Goal: Communication & Community: Participate in discussion

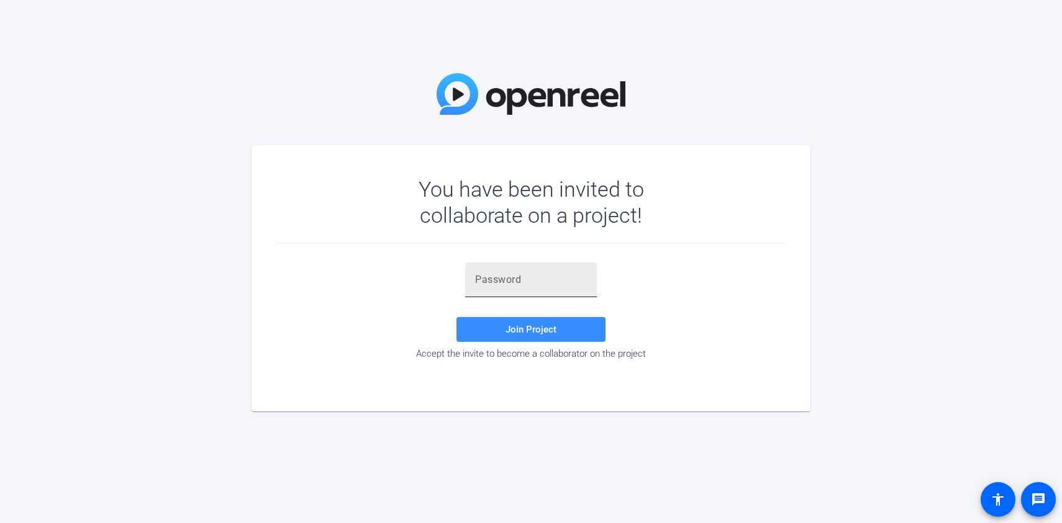
click at [481, 281] on input "text" at bounding box center [531, 280] width 112 height 15
paste input "0![j[%"
type input "0![j[%"
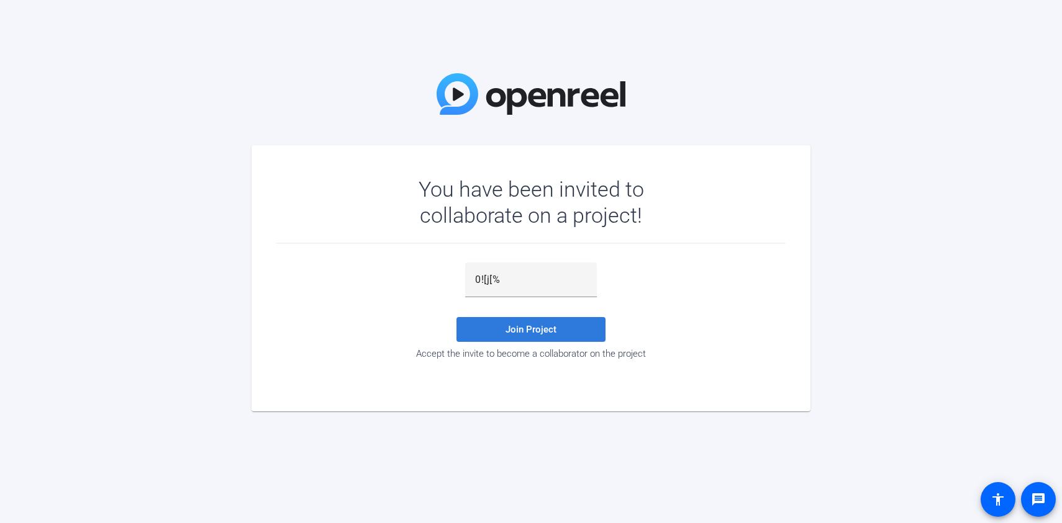
click at [536, 335] on span "Join Project" at bounding box center [530, 329] width 51 height 11
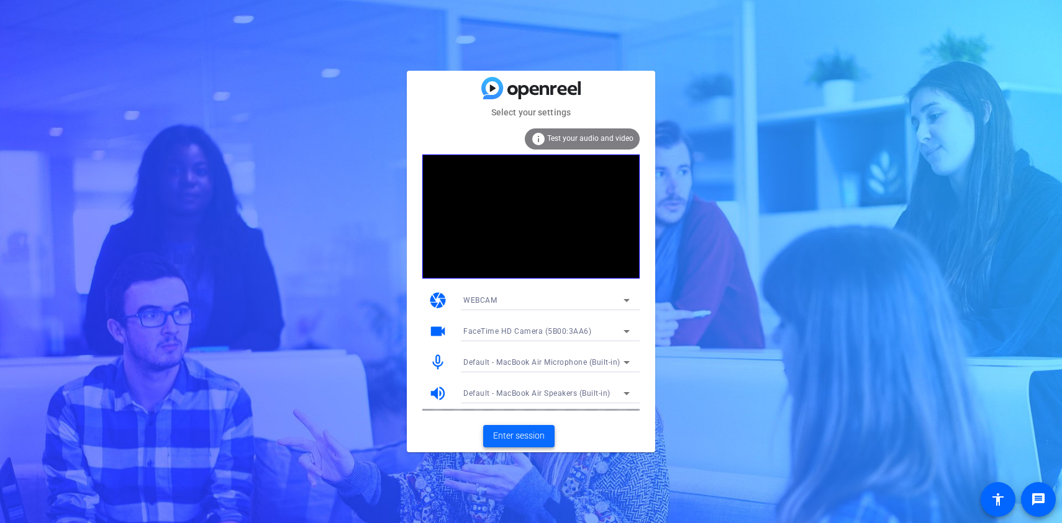
click at [533, 440] on span "Enter session" at bounding box center [519, 436] width 52 height 13
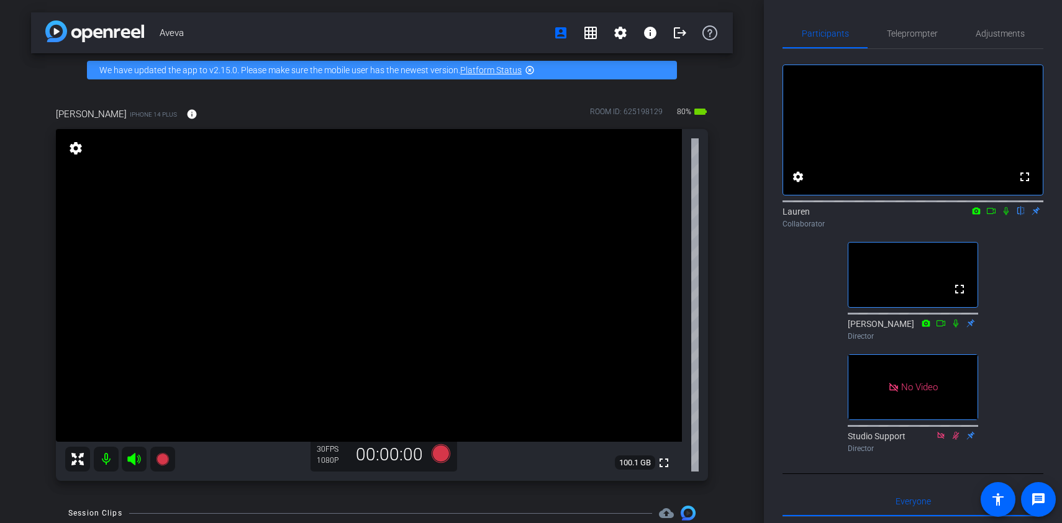
click at [1006, 215] on icon at bounding box center [1006, 211] width 10 height 9
click at [1007, 215] on icon at bounding box center [1006, 211] width 7 height 8
click at [1003, 215] on icon at bounding box center [1006, 211] width 10 height 9
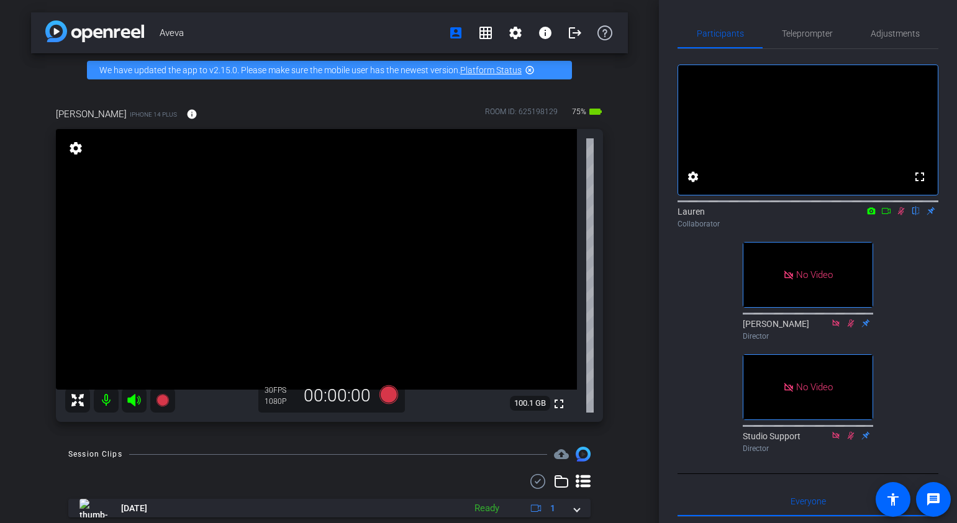
click at [903, 215] on icon at bounding box center [901, 211] width 10 height 9
click at [915, 216] on mat-icon "flip" at bounding box center [915, 210] width 15 height 11
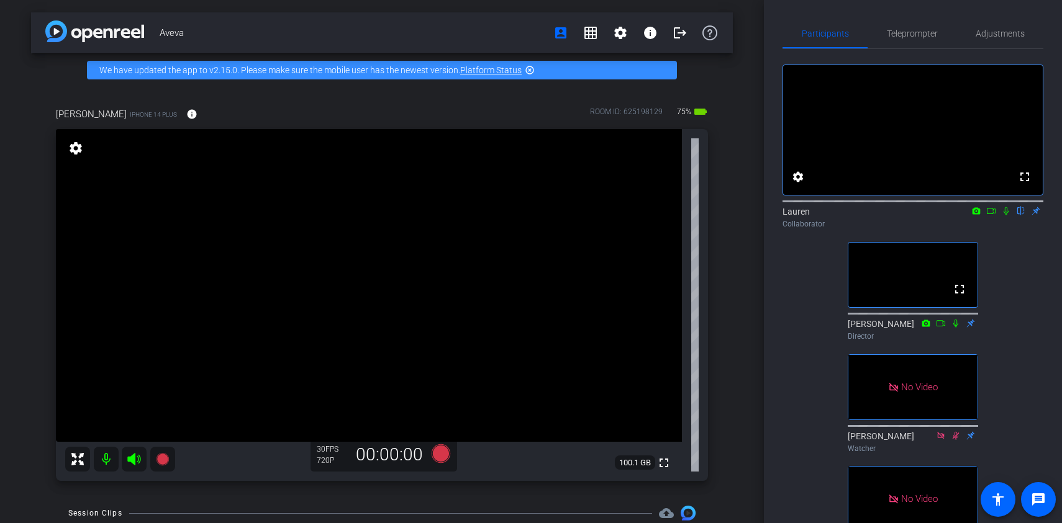
scroll to position [12, 0]
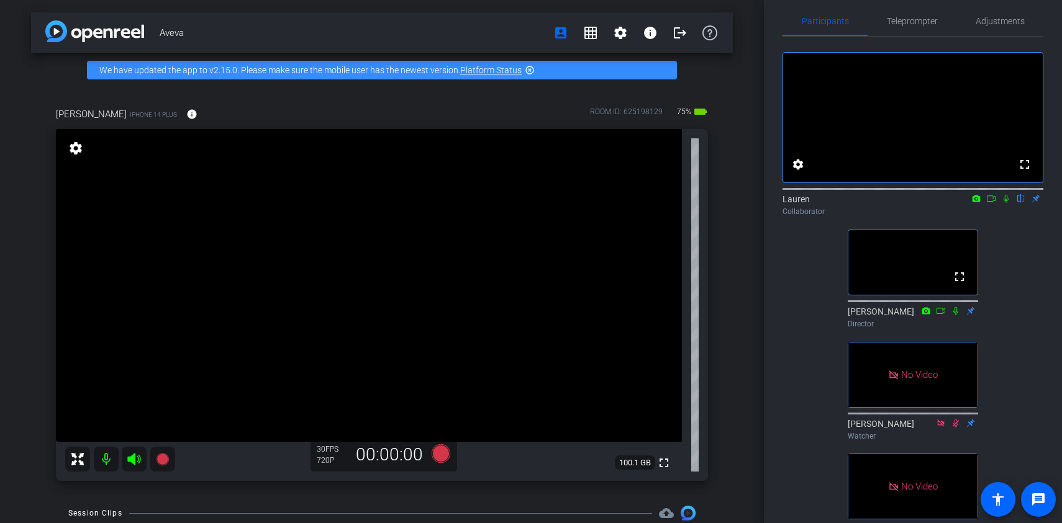
click at [1005, 203] on icon at bounding box center [1005, 199] width 5 height 8
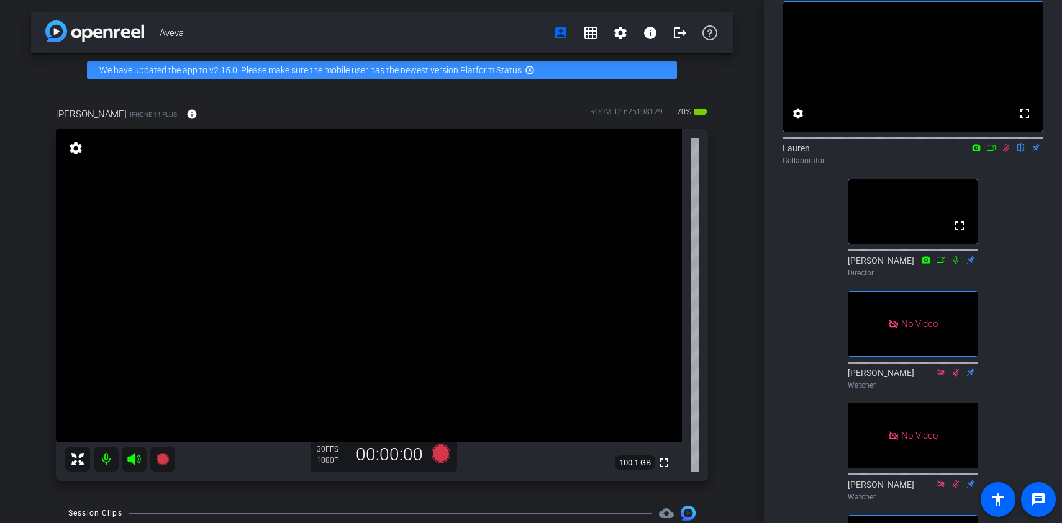
scroll to position [59, 0]
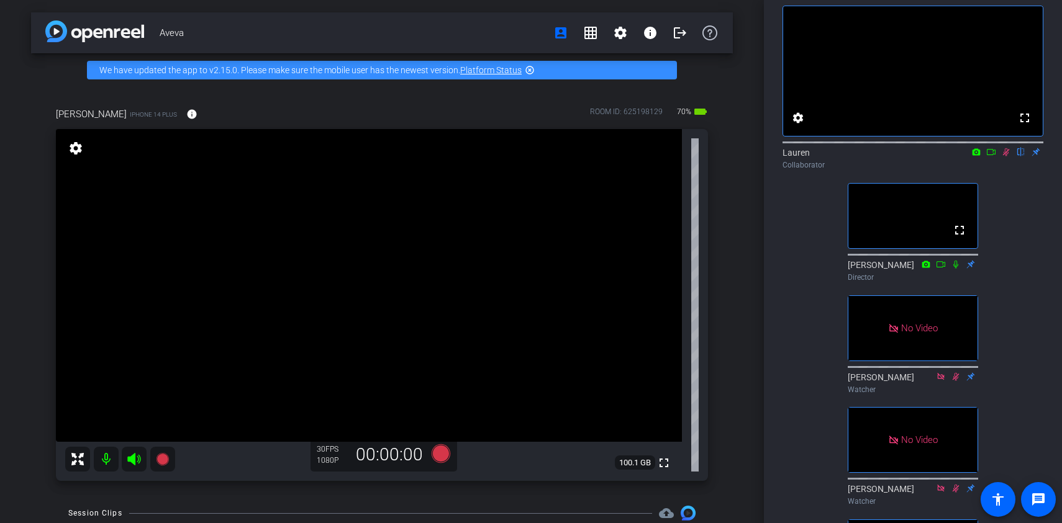
click at [990, 156] on icon at bounding box center [991, 152] width 10 height 9
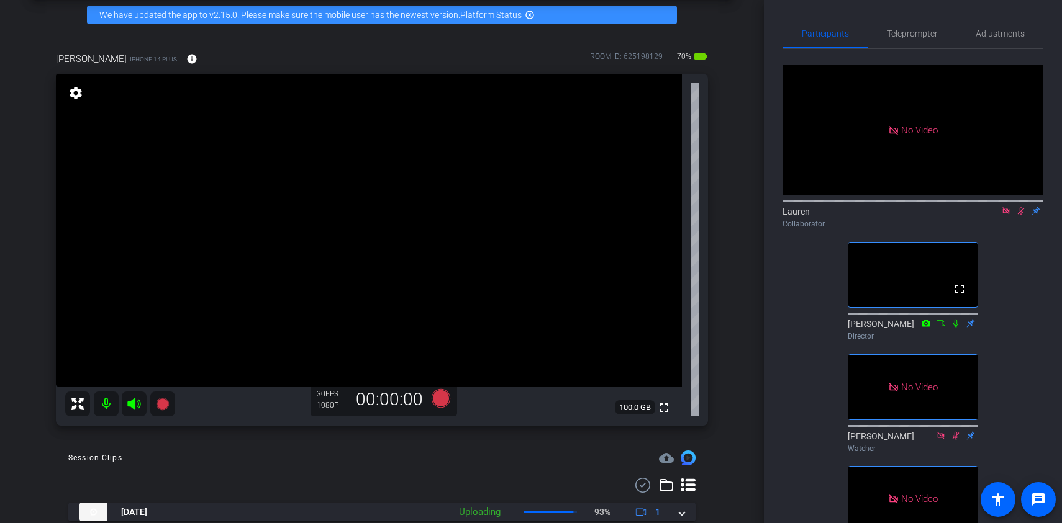
scroll to position [57, 0]
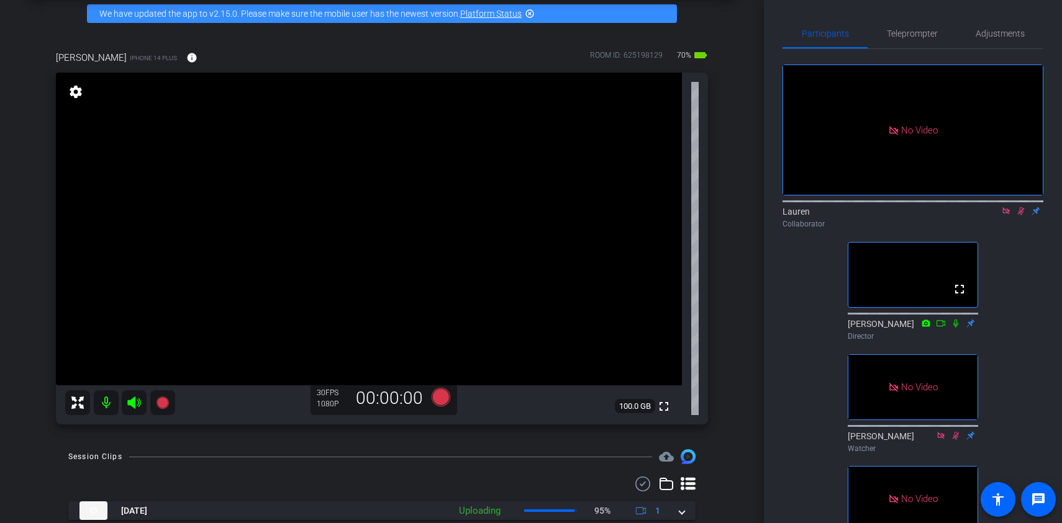
click at [1020, 215] on icon at bounding box center [1021, 211] width 7 height 8
click at [1021, 215] on icon at bounding box center [1021, 211] width 10 height 9
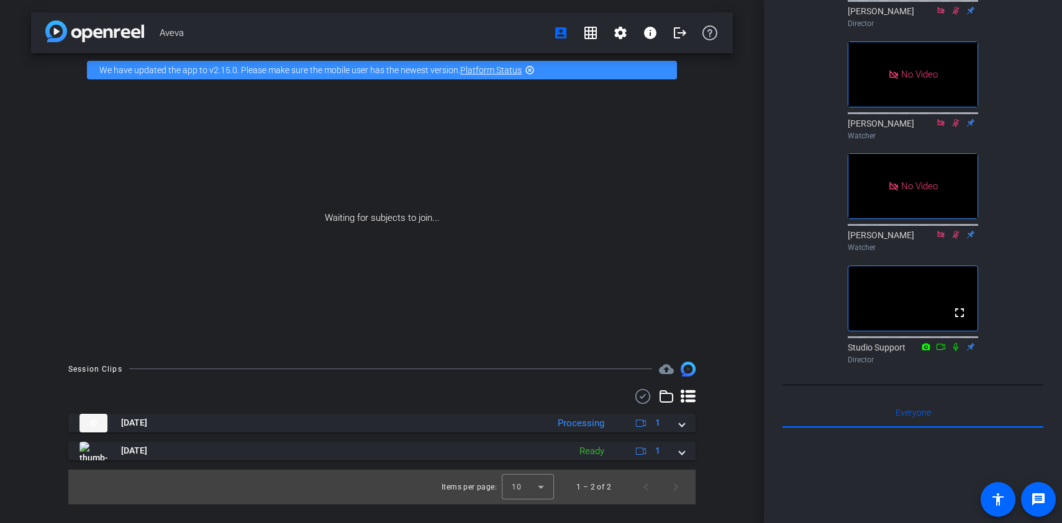
scroll to position [0, 0]
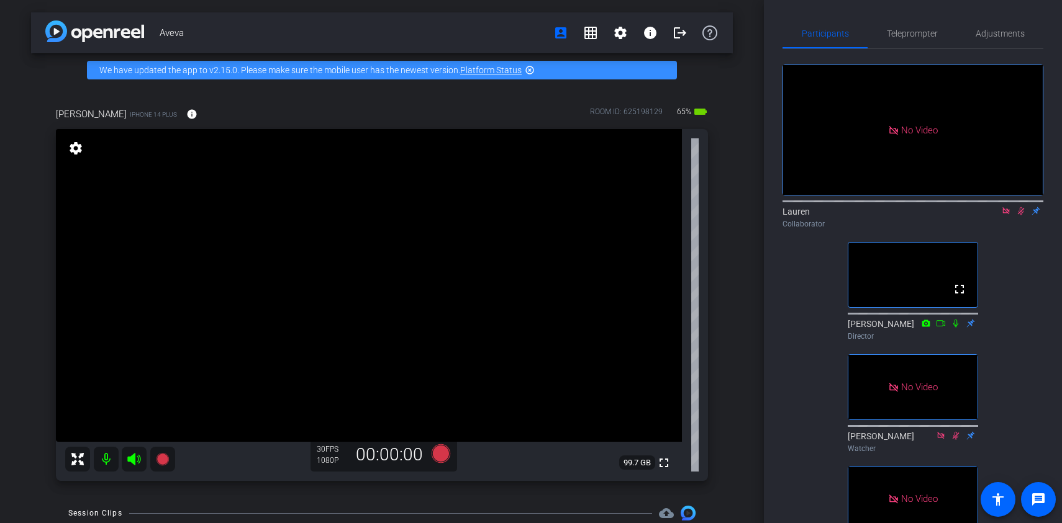
click at [1021, 215] on icon at bounding box center [1021, 211] width 10 height 9
click at [1021, 215] on icon at bounding box center [1020, 211] width 5 height 8
click at [1021, 215] on icon at bounding box center [1021, 211] width 7 height 8
click at [1005, 215] on icon at bounding box center [1006, 211] width 10 height 9
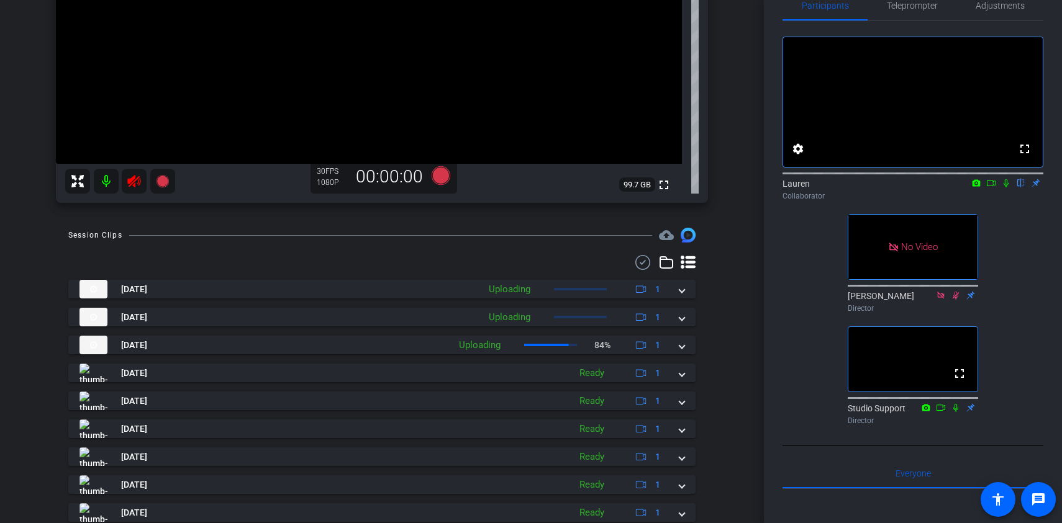
scroll to position [321, 0]
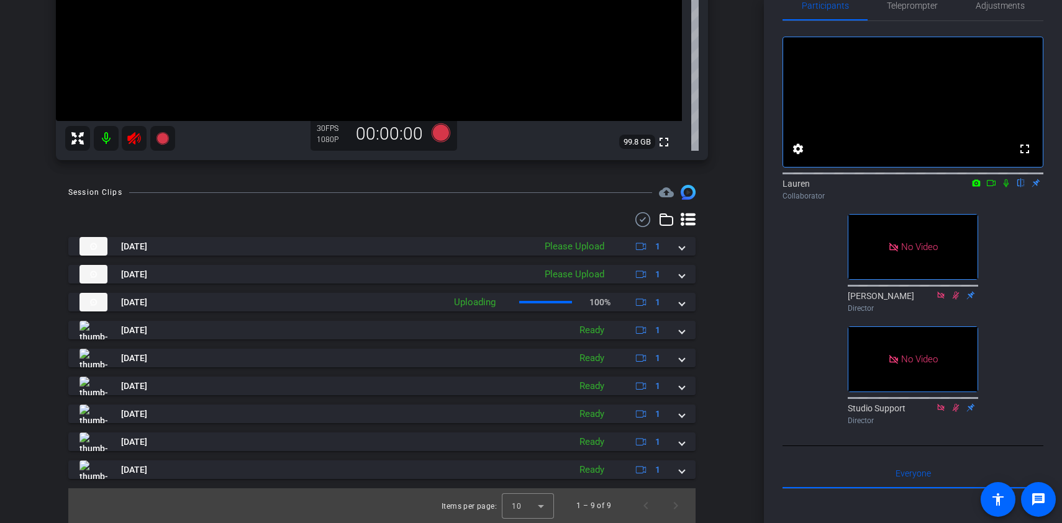
click at [1007, 188] on icon at bounding box center [1005, 183] width 5 height 8
click at [991, 188] on icon at bounding box center [991, 183] width 10 height 9
click at [1020, 188] on icon at bounding box center [1021, 183] width 10 height 9
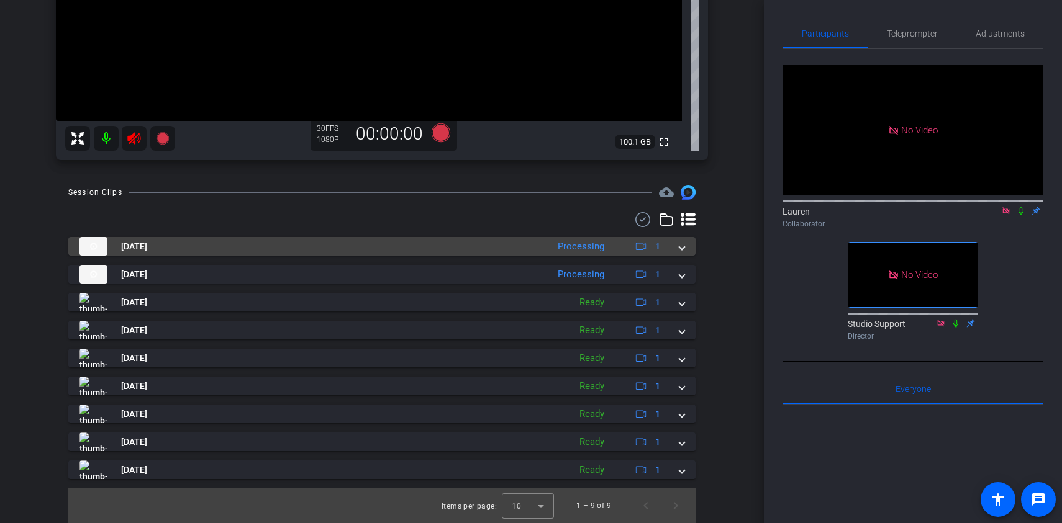
click at [684, 247] on span at bounding box center [681, 246] width 5 height 13
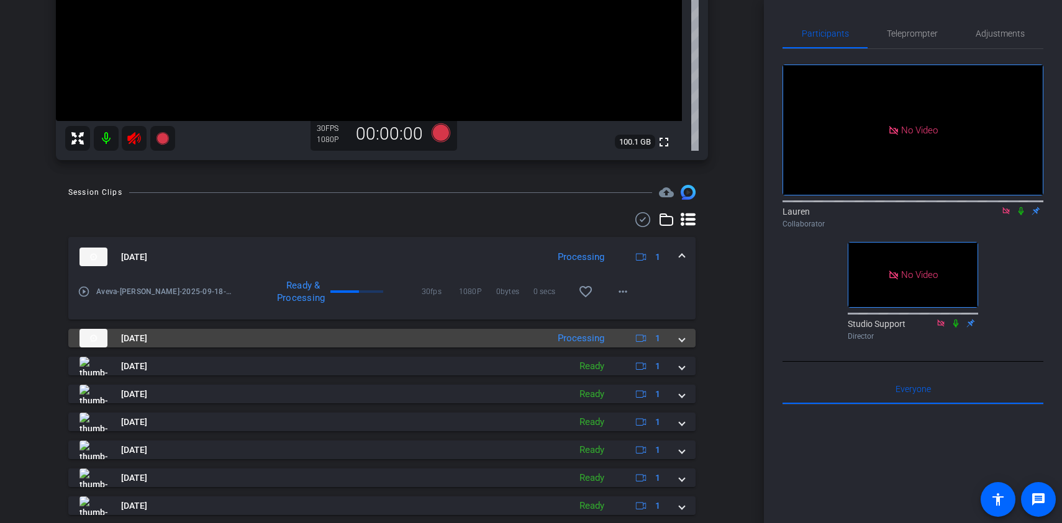
click at [679, 340] on span at bounding box center [681, 338] width 5 height 13
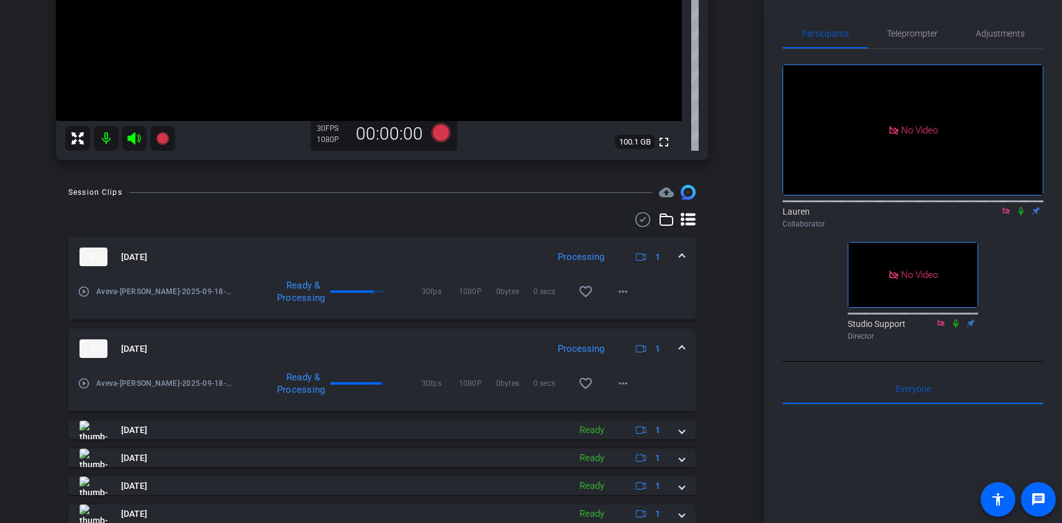
click at [1007, 215] on icon at bounding box center [1006, 211] width 10 height 9
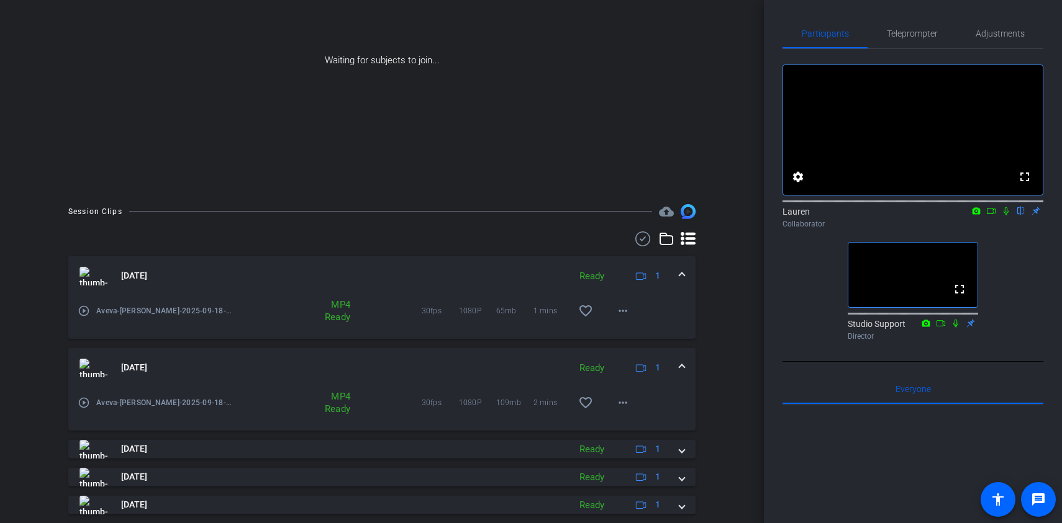
scroll to position [300, 0]
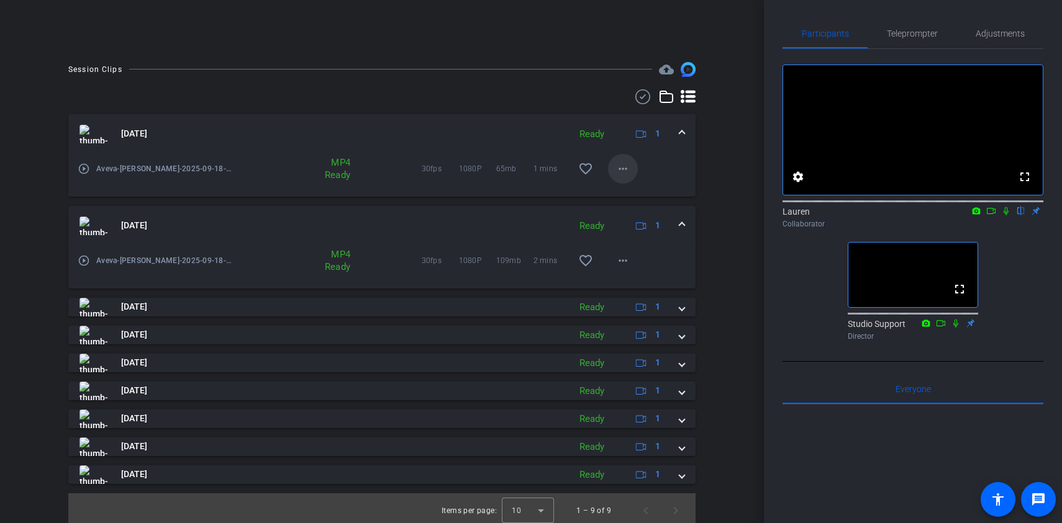
click at [626, 170] on mat-icon "more_horiz" at bounding box center [622, 168] width 15 height 15
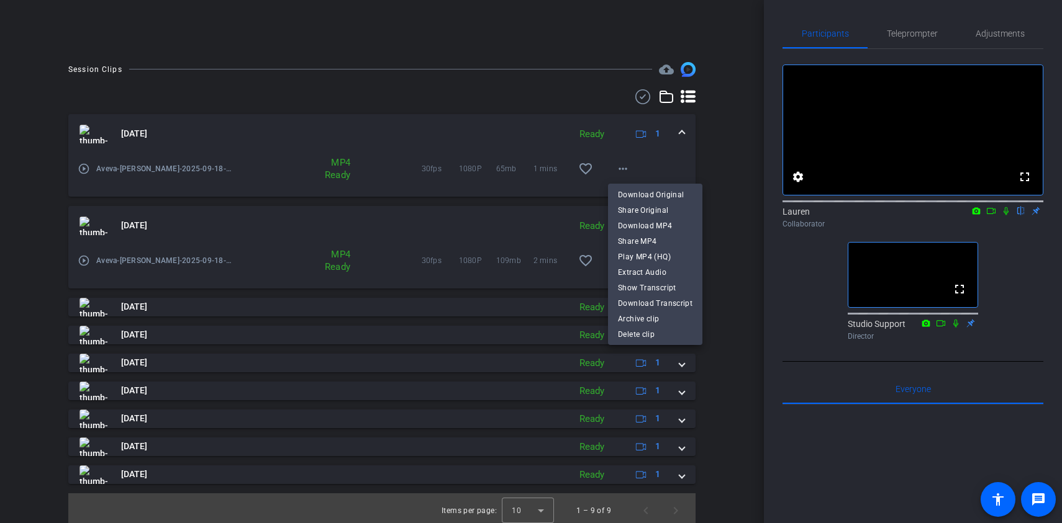
click at [718, 158] on div at bounding box center [531, 261] width 1062 height 523
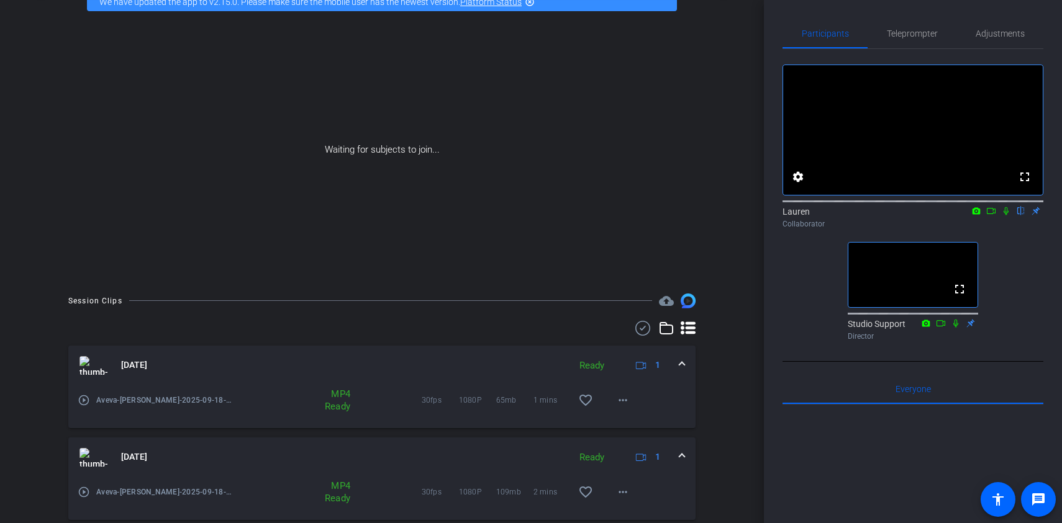
scroll to position [0, 0]
